Goal: Information Seeking & Learning: Learn about a topic

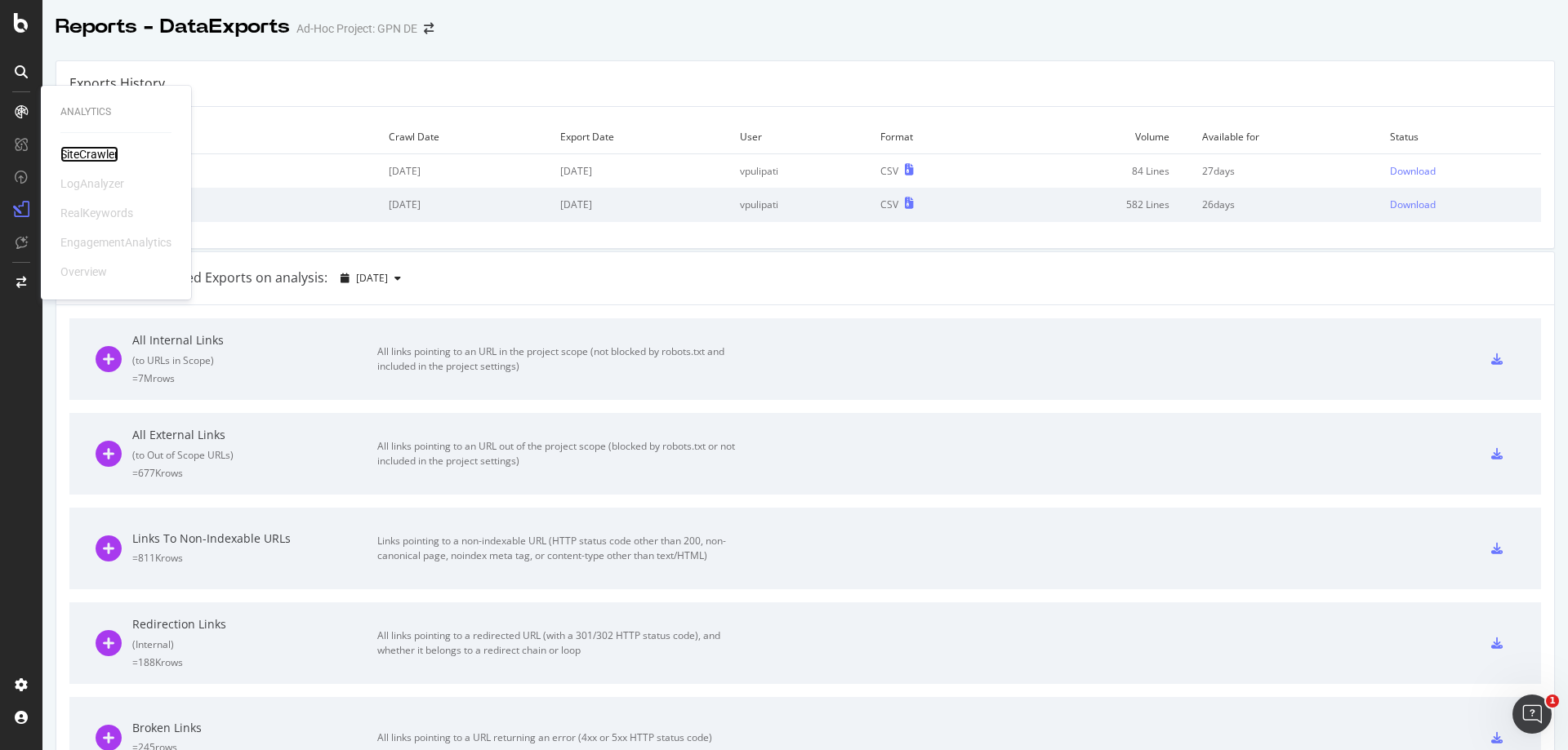
click at [85, 152] on div "SiteCrawler" at bounding box center [90, 154] width 58 height 16
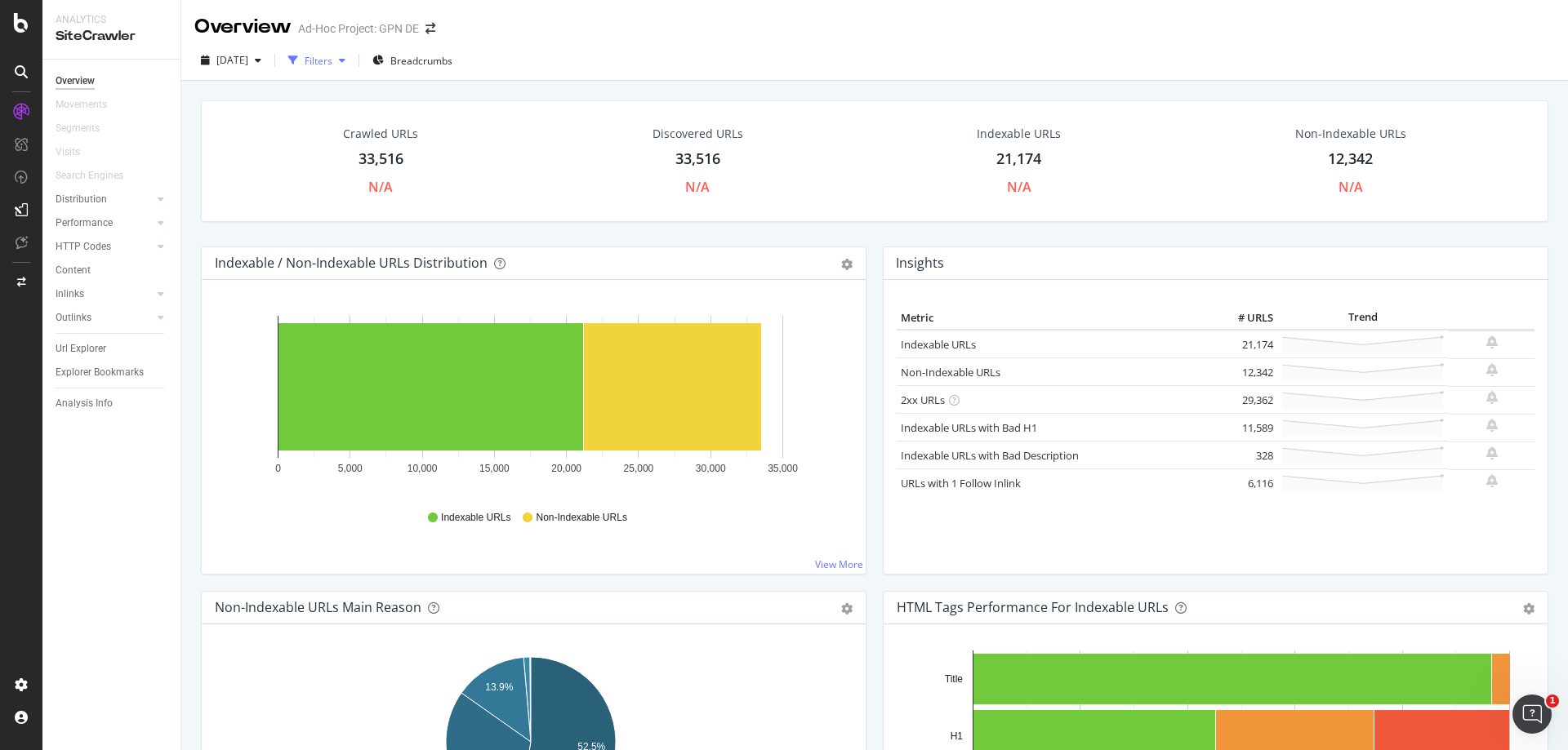
click at [332, 61] on div "Filters" at bounding box center [318, 60] width 28 height 14
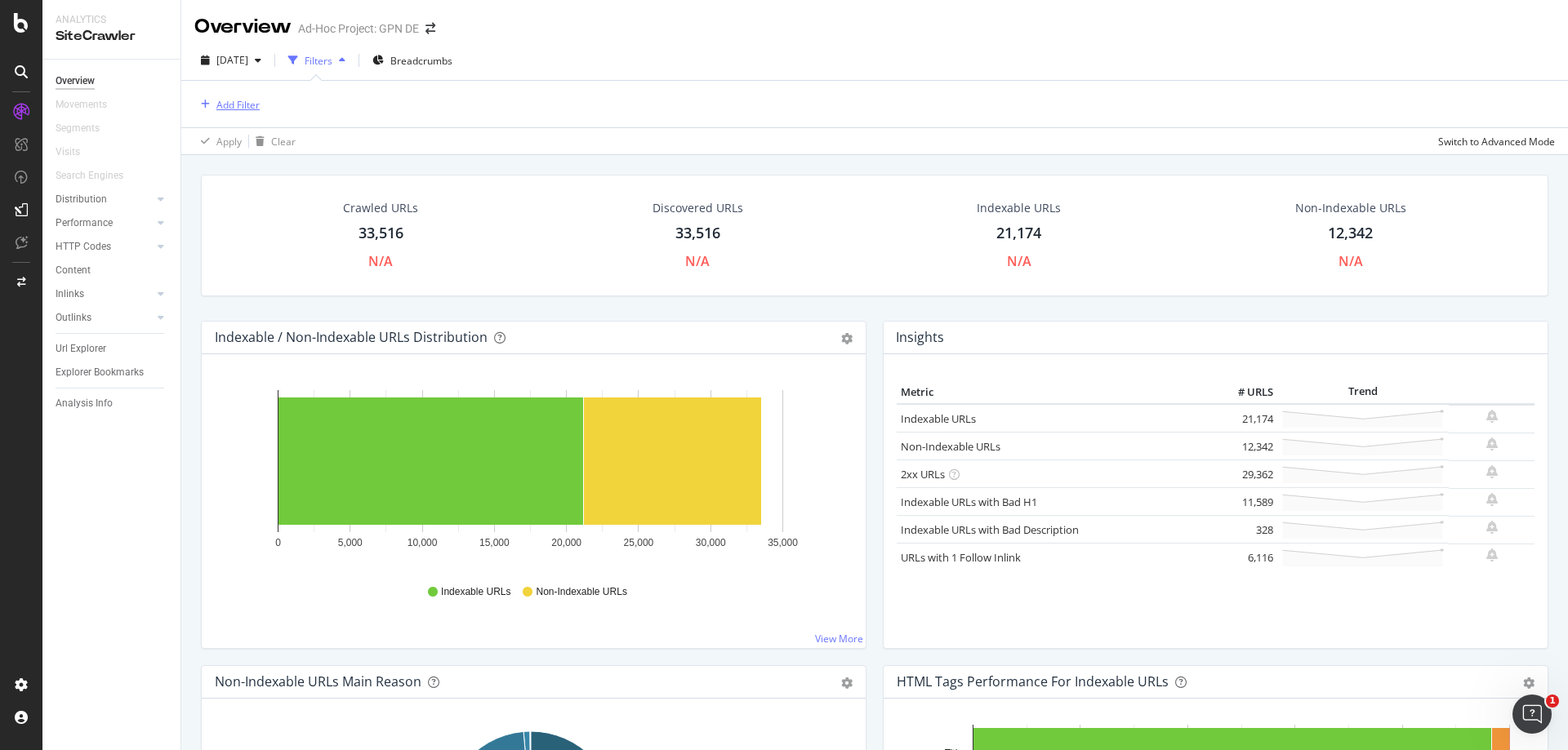
click at [244, 108] on div "Add Filter" at bounding box center [238, 104] width 44 height 14
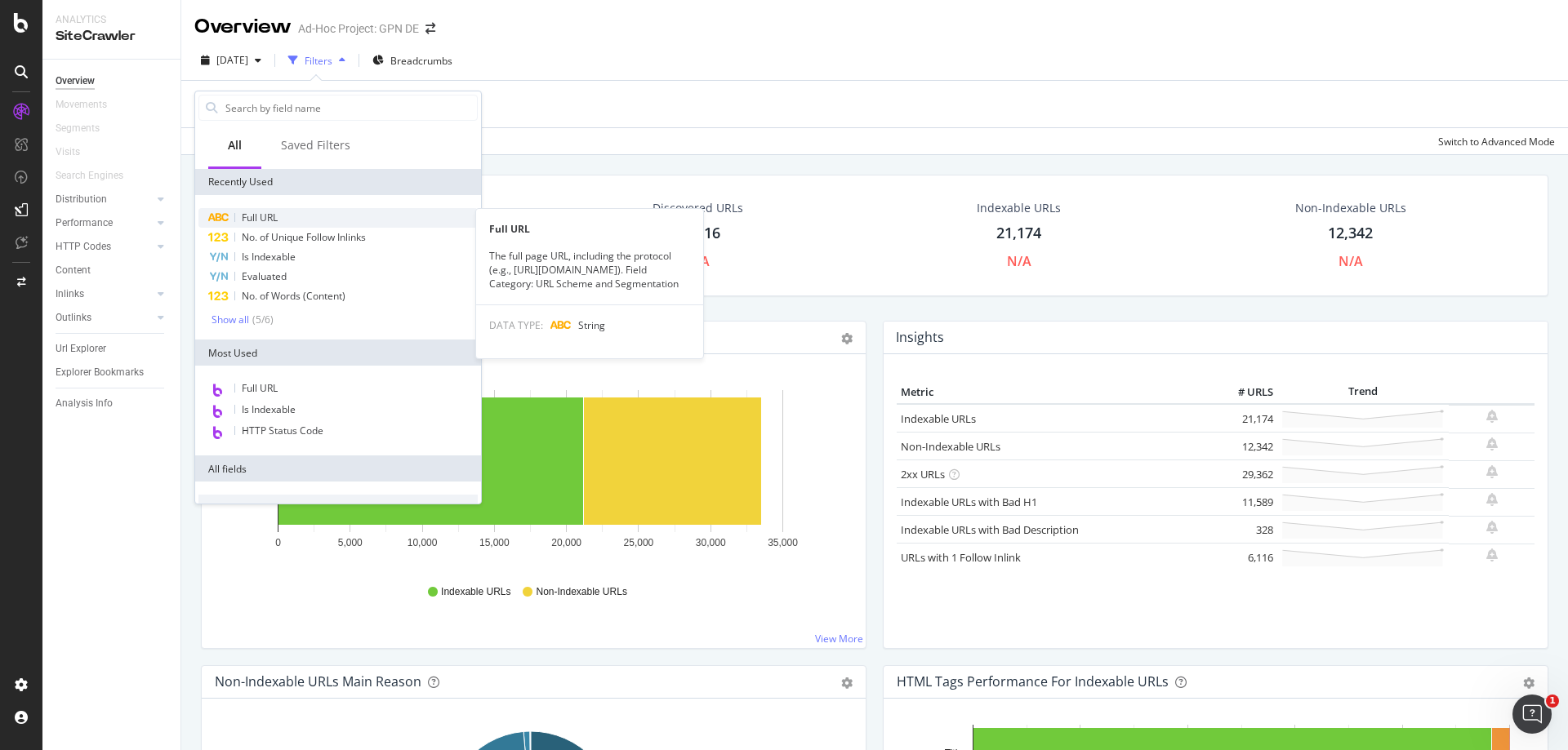
click at [310, 221] on div "Full URL" at bounding box center [337, 218] width 279 height 20
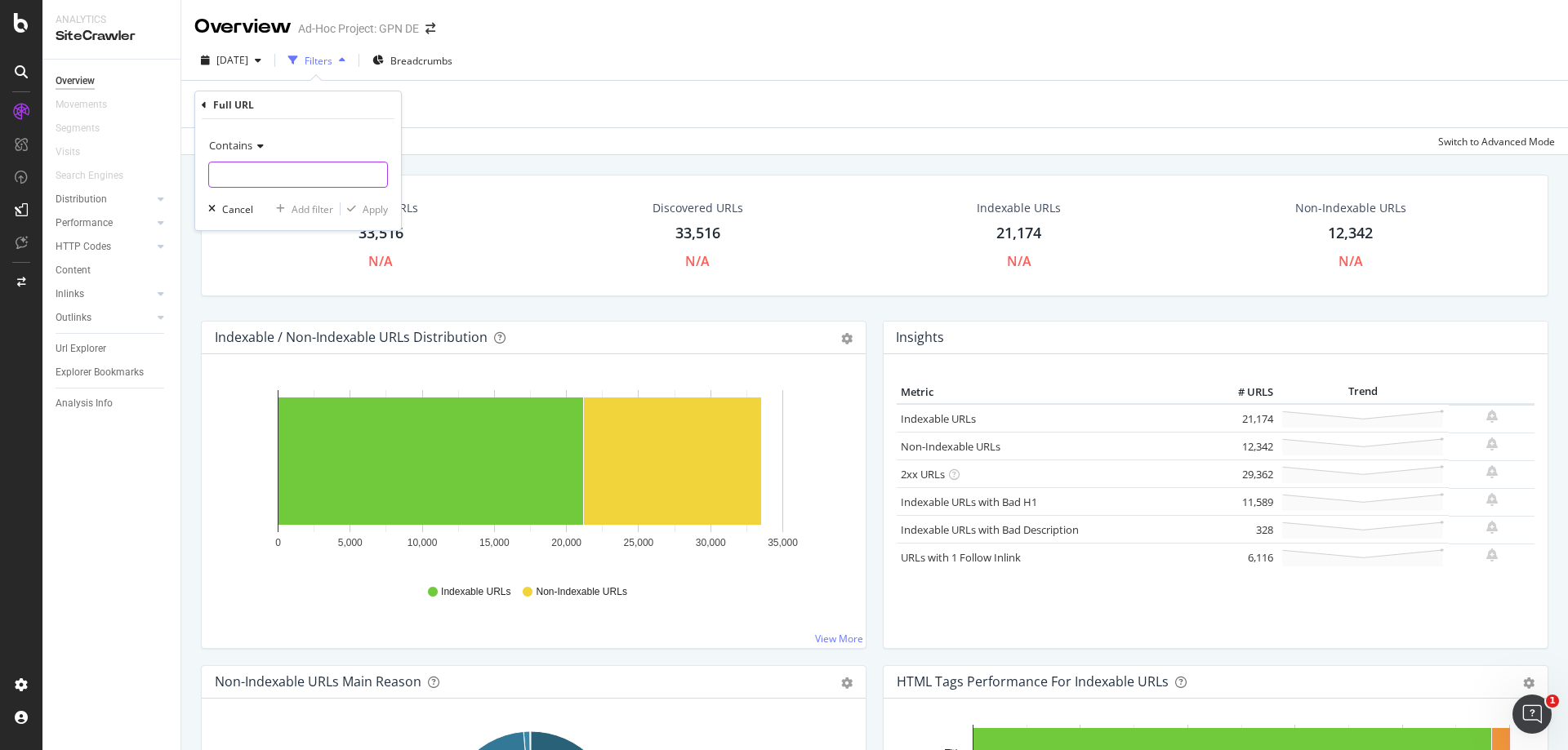
click at [295, 173] on input "text" at bounding box center [298, 174] width 178 height 26
paste input "[URL][DOMAIN_NAME]"
type input "[URL][DOMAIN_NAME]"
click at [372, 211] on div "Apply" at bounding box center [375, 209] width 25 height 14
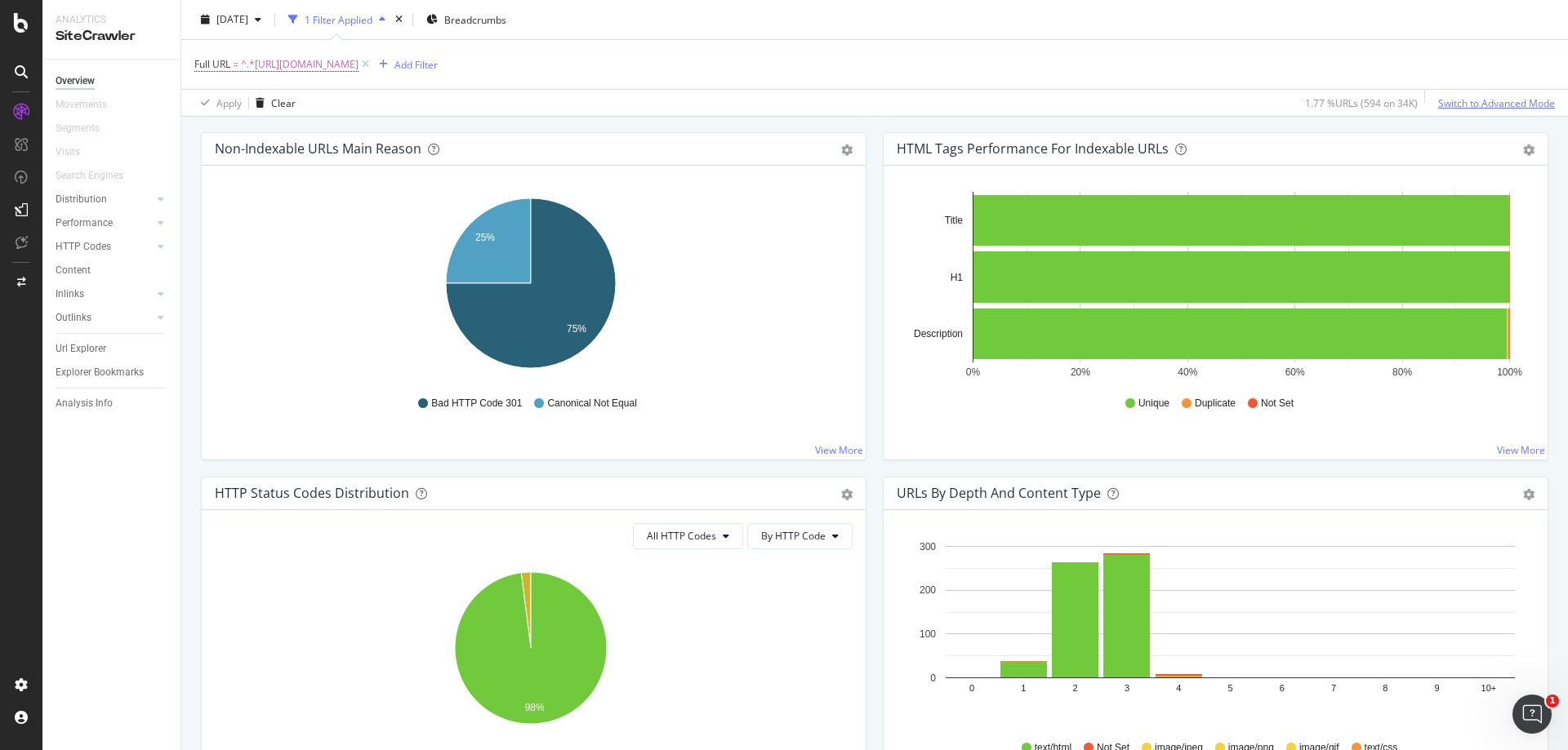
scroll to position [571, 0]
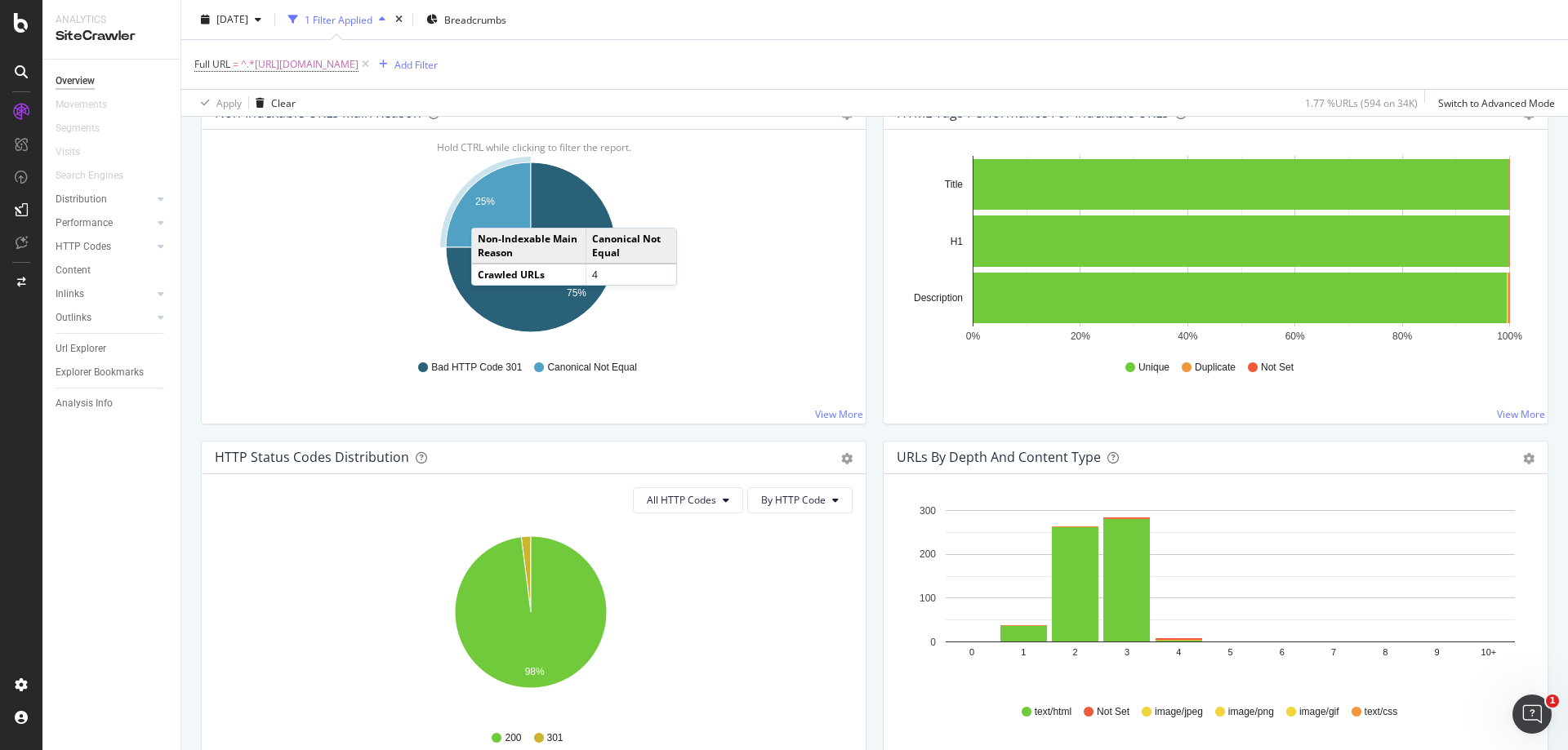
click at [488, 212] on icon "A chart." at bounding box center [488, 204] width 84 height 84
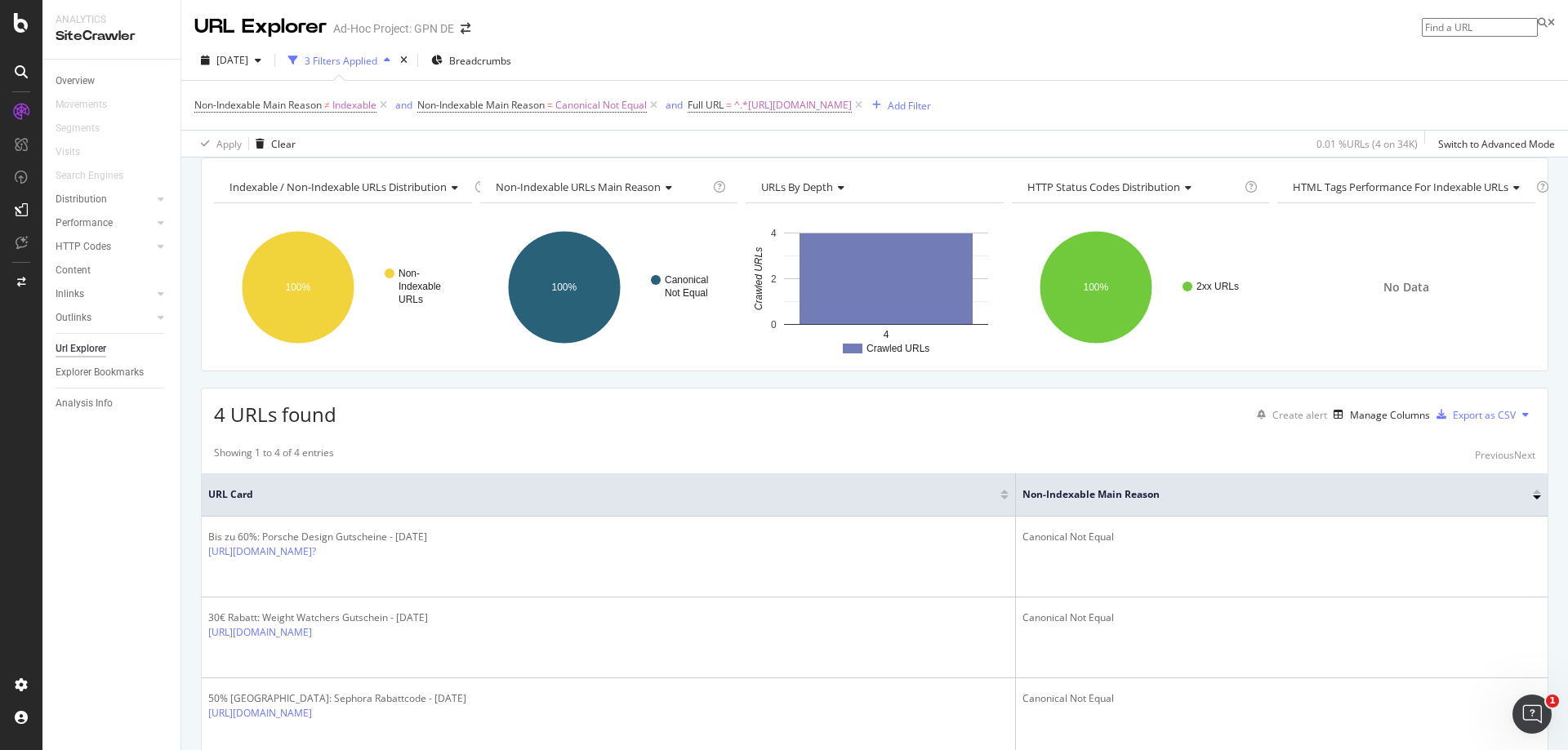
scroll to position [82, 0]
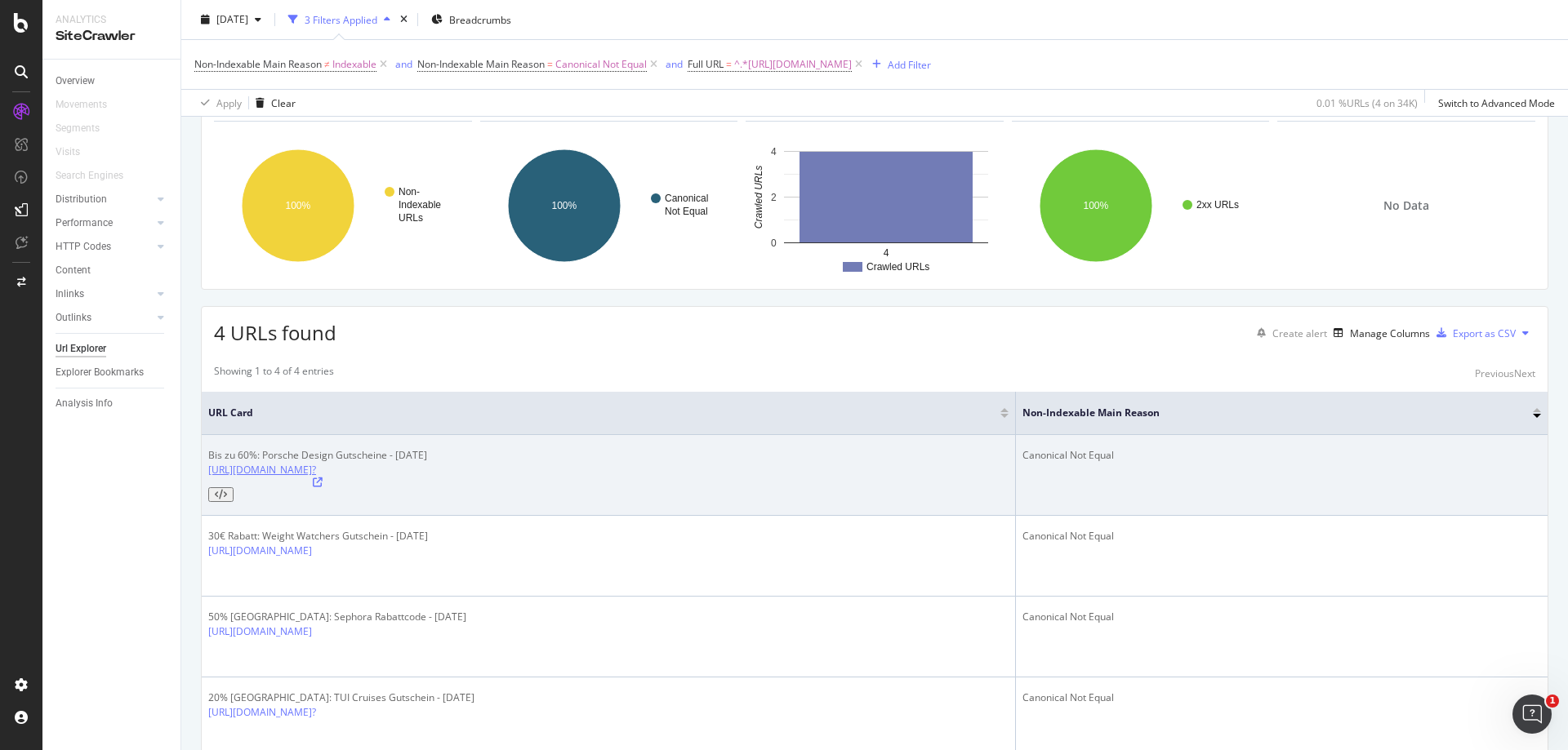
click at [316, 477] on link "[URL][DOMAIN_NAME]?" at bounding box center [262, 469] width 108 height 14
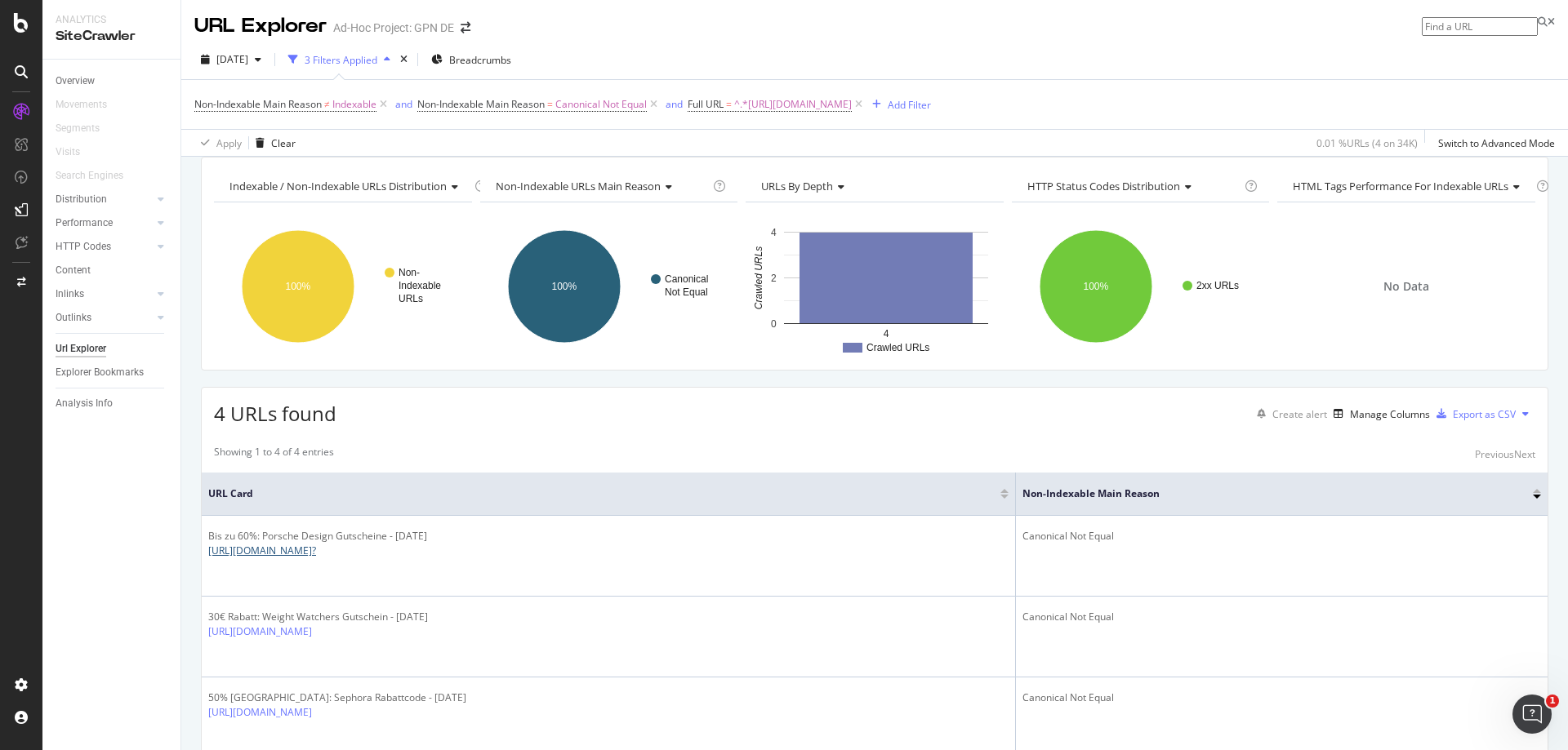
scroll to position [0, 0]
click at [382, 107] on icon at bounding box center [382, 105] width 14 height 16
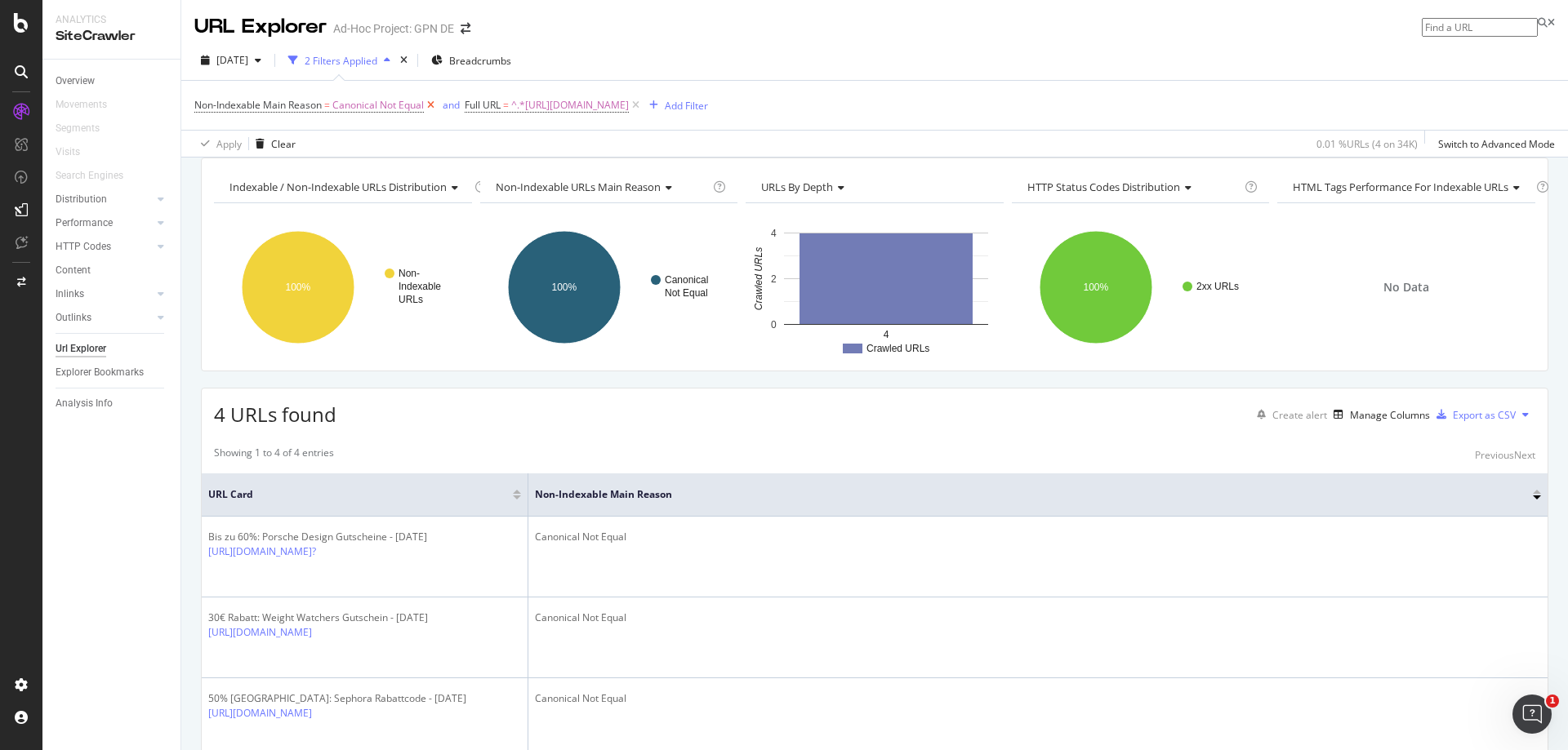
click at [430, 104] on icon at bounding box center [431, 105] width 14 height 16
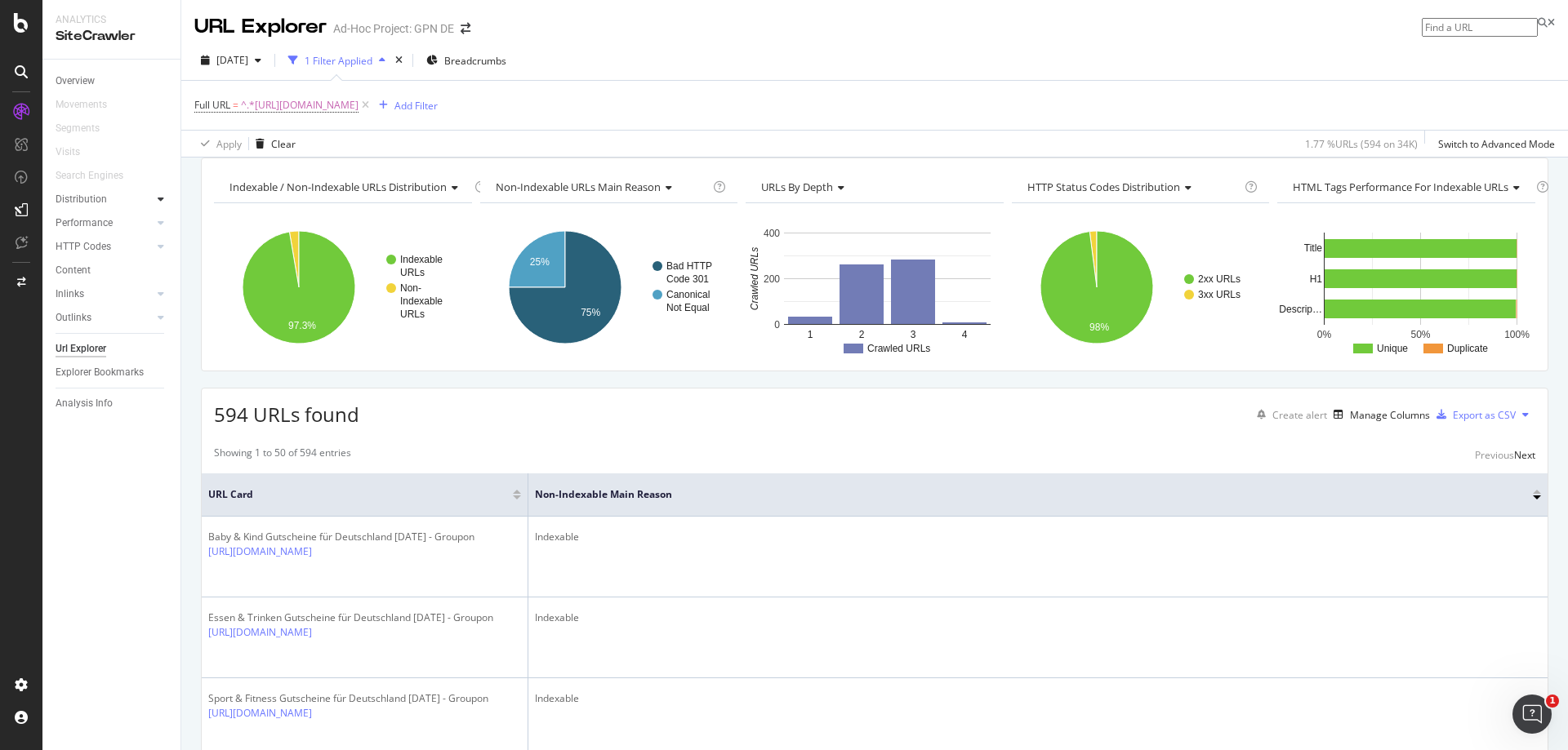
click at [164, 197] on div at bounding box center [161, 199] width 16 height 16
click at [152, 293] on div at bounding box center [144, 294] width 16 height 16
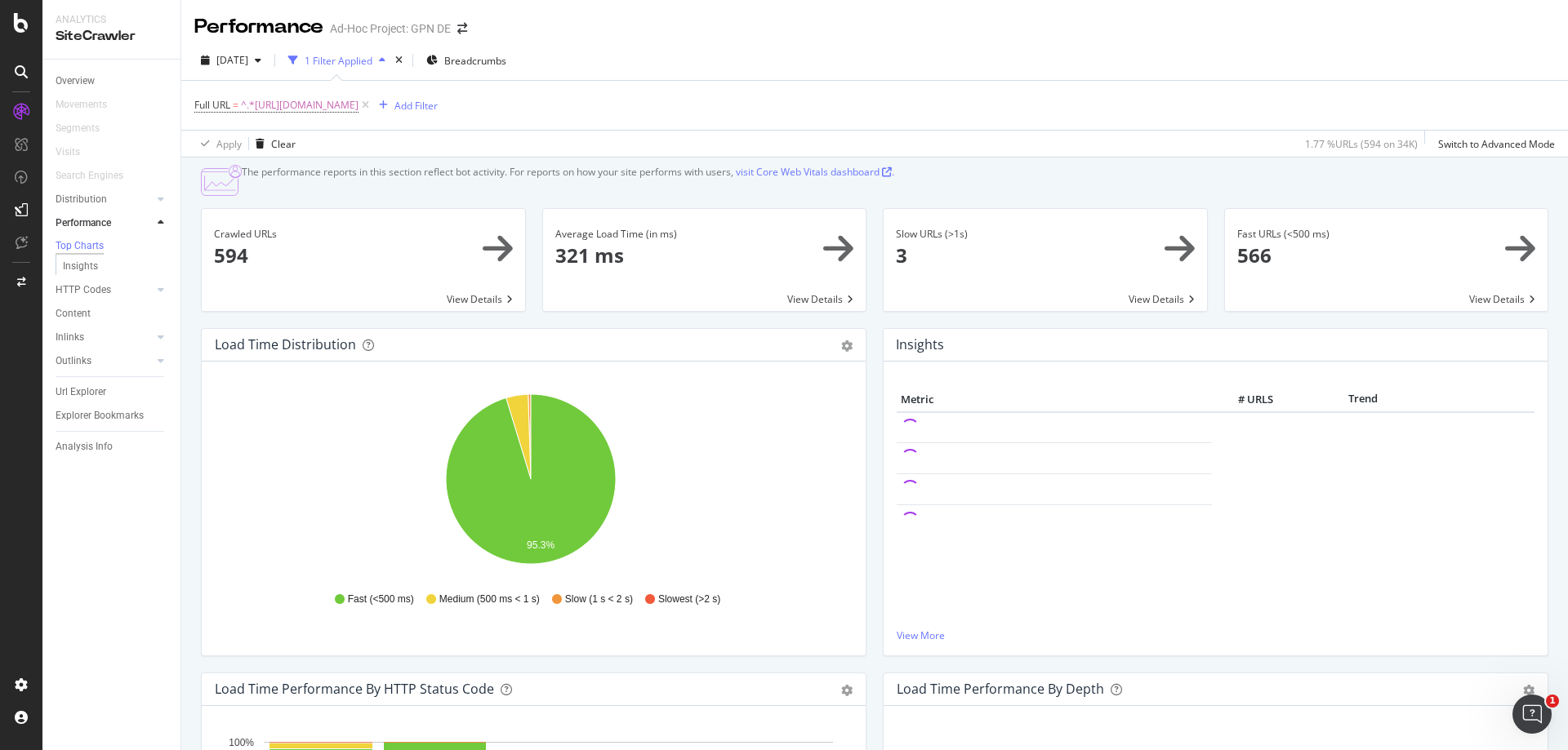
click at [152, 293] on div at bounding box center [144, 290] width 16 height 16
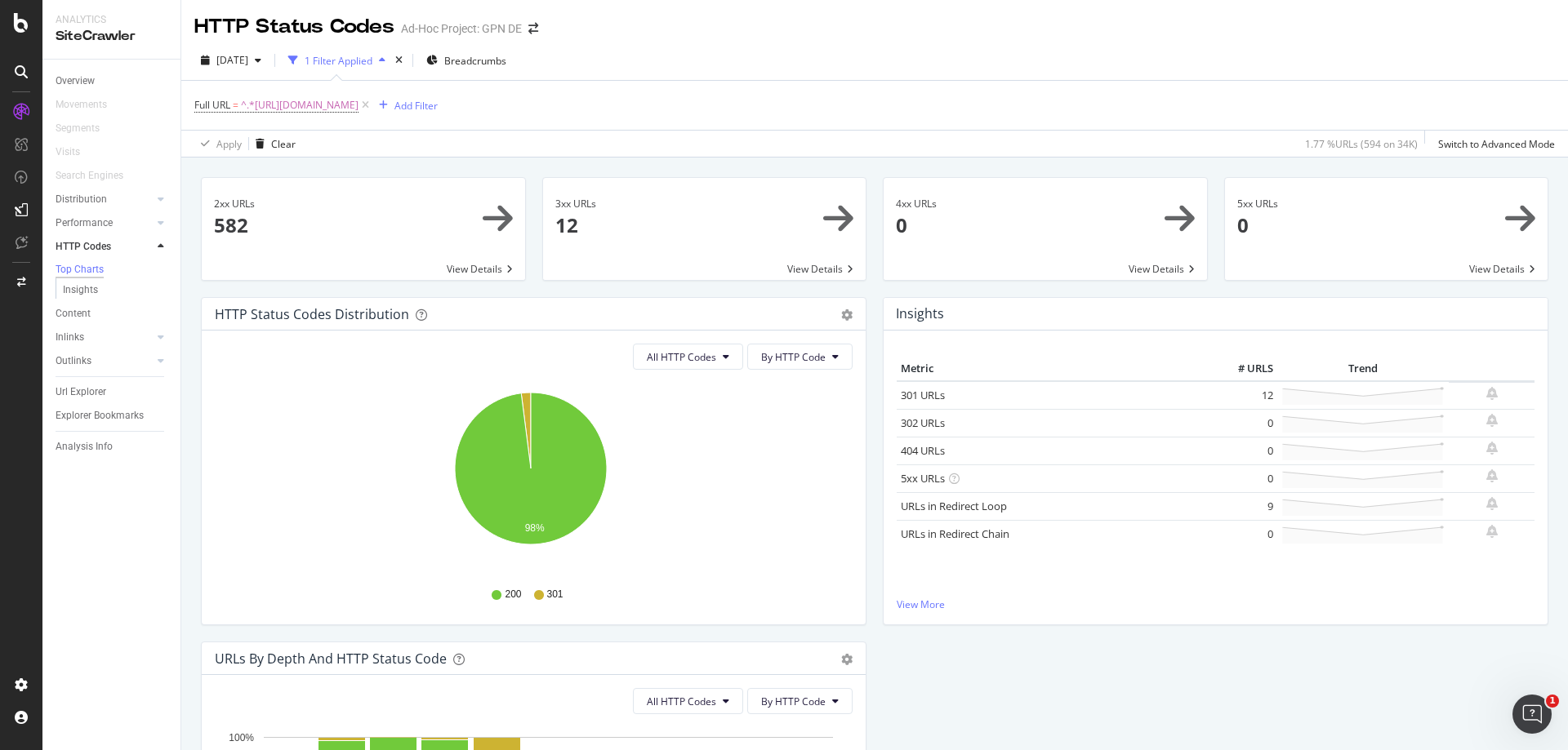
click at [710, 254] on span at bounding box center [705, 229] width 323 height 102
